Goal: Transaction & Acquisition: Subscribe to service/newsletter

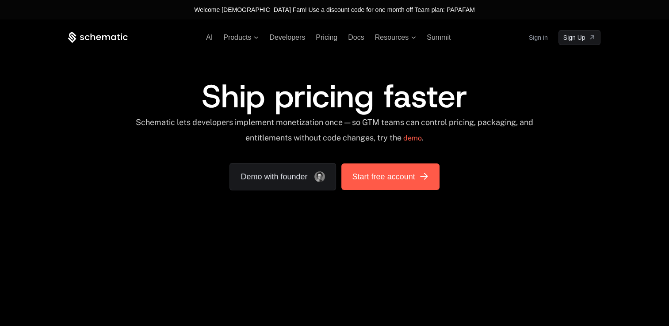
click at [375, 167] on link "Start free account" at bounding box center [390, 177] width 98 height 27
